Goal: Task Accomplishment & Management: Use online tool/utility

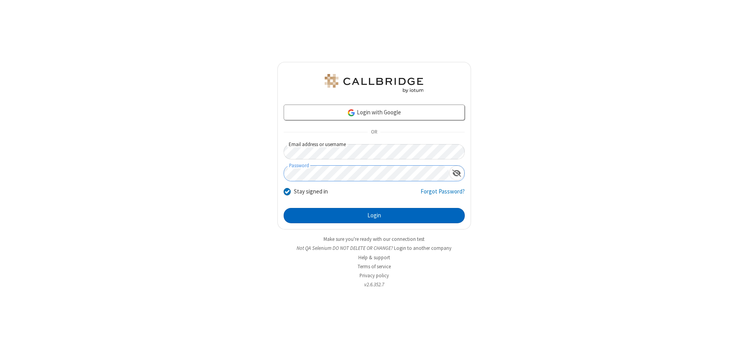
click at [374, 215] on button "Login" at bounding box center [374, 216] width 181 height 16
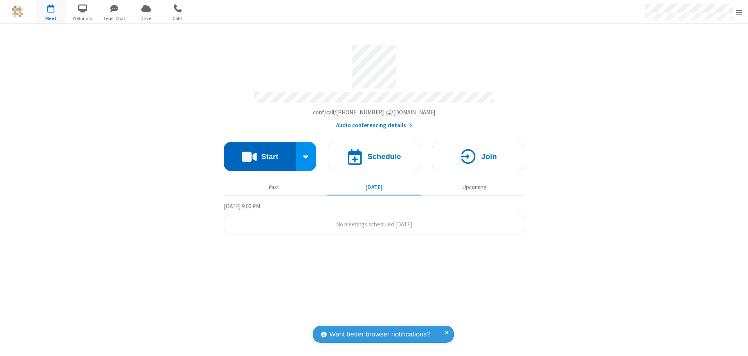
click at [260, 153] on button "Start" at bounding box center [260, 156] width 72 height 29
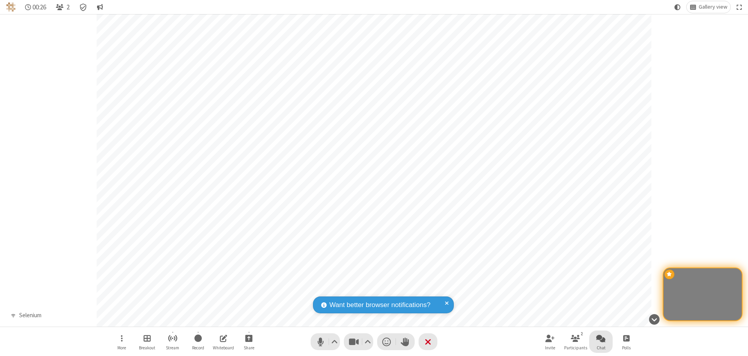
click at [601, 338] on span "Open chat" at bounding box center [600, 338] width 9 height 10
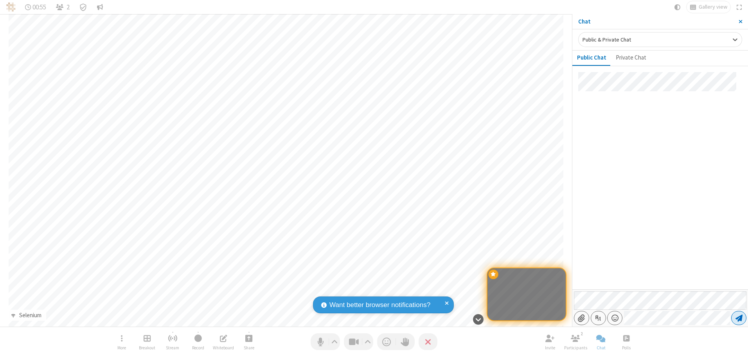
click at [739, 318] on span "Send message" at bounding box center [739, 318] width 7 height 8
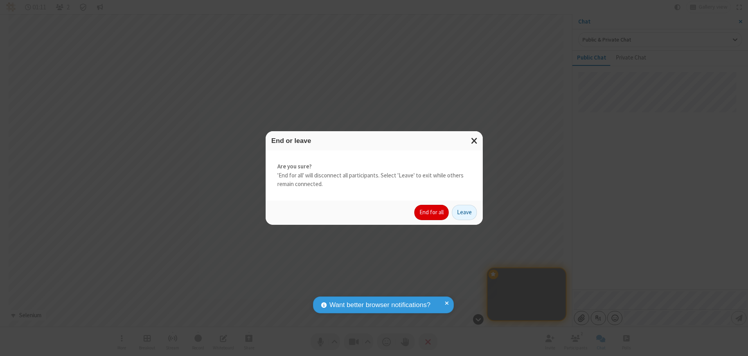
click at [432, 212] on button "End for all" at bounding box center [431, 213] width 34 height 16
